Goal: Information Seeking & Learning: Learn about a topic

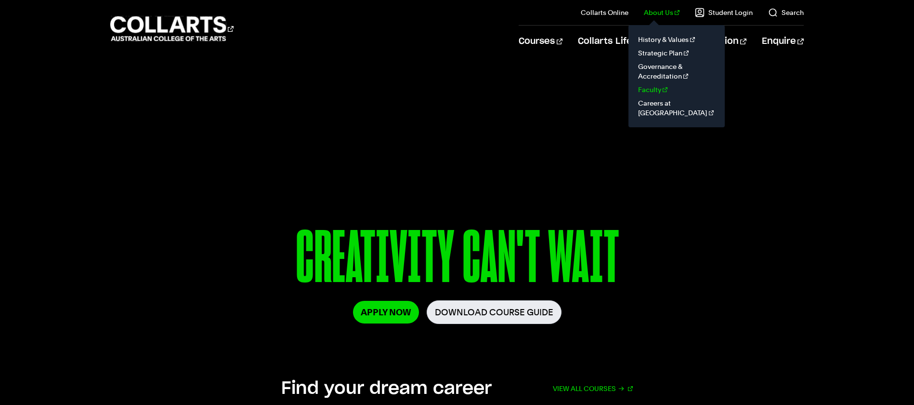
click at [663, 87] on link "Faculty" at bounding box center [676, 89] width 81 height 13
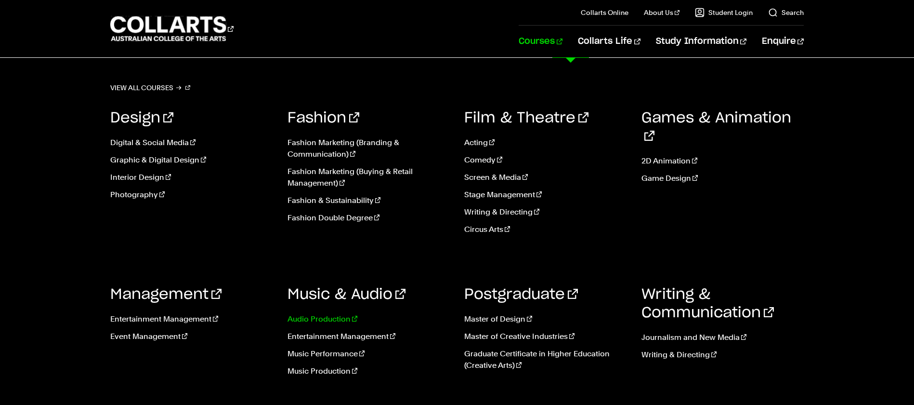
click at [292, 317] on link "Audio Production" at bounding box center [368, 319] width 163 height 12
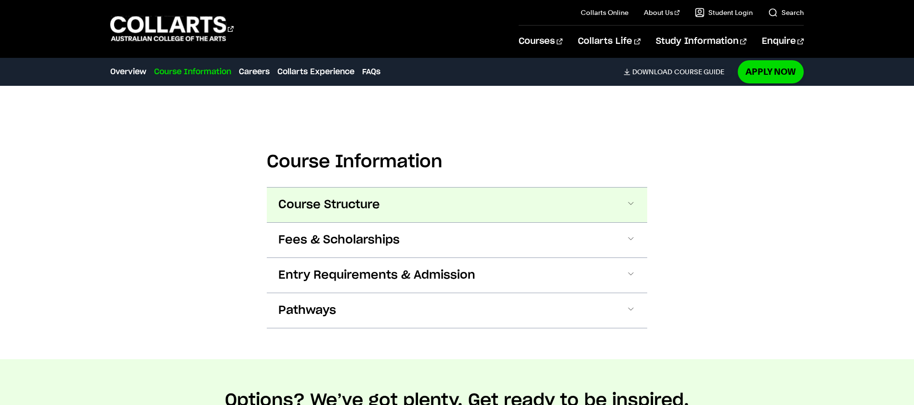
click at [497, 202] on button "Course Structure" at bounding box center [457, 204] width 380 height 35
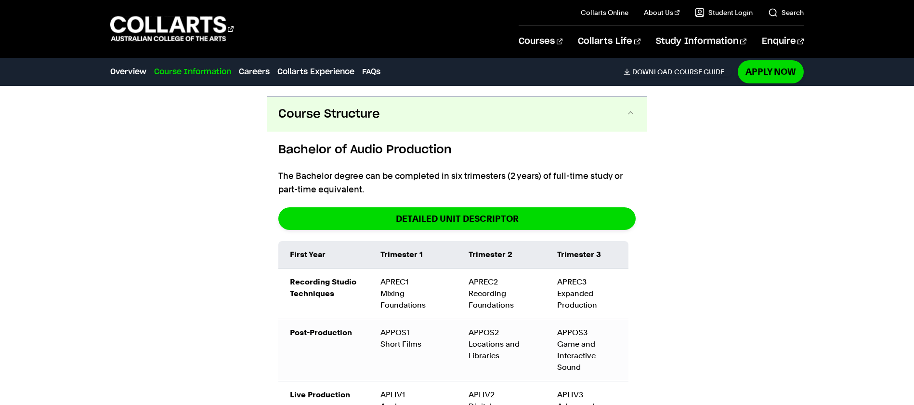
scroll to position [1020, 0]
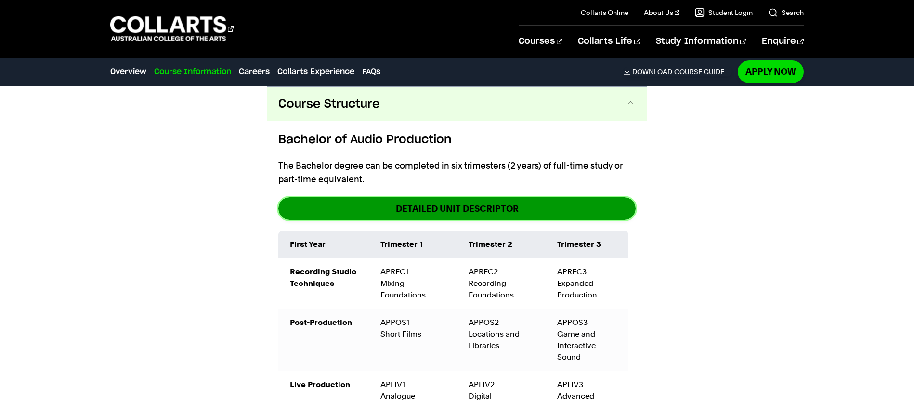
click at [449, 200] on link "DETAILED UNIT DESCRIPTOR" at bounding box center [456, 208] width 357 height 23
